Goal: Find specific page/section: Find specific page/section

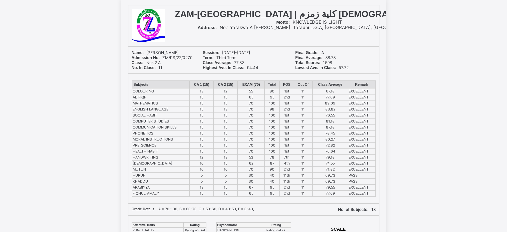
scroll to position [32, 0]
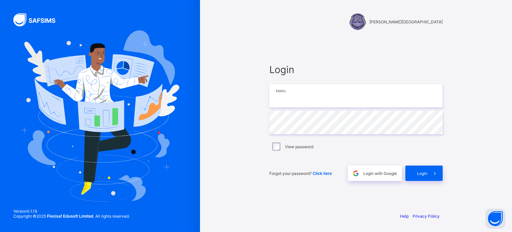
click at [288, 101] on input "email" at bounding box center [355, 95] width 173 height 23
type input "**********"
